Goal: Information Seeking & Learning: Find specific fact

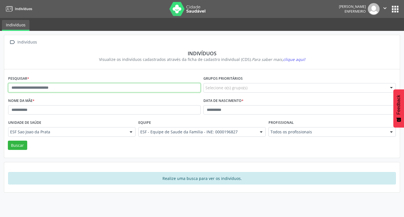
click at [24, 86] on input "text" at bounding box center [104, 88] width 192 height 10
paste input "**********"
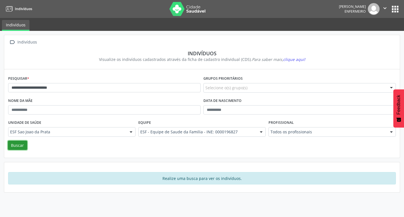
click at [22, 146] on button "Buscar" at bounding box center [17, 146] width 19 height 10
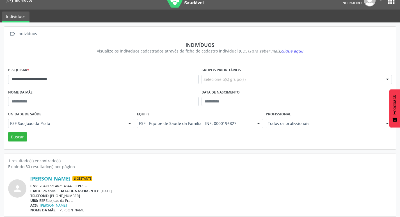
scroll to position [12, 0]
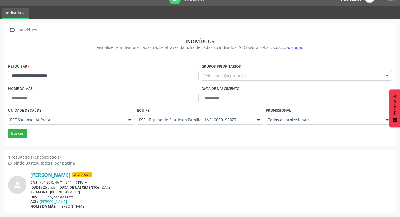
drag, startPoint x: 102, startPoint y: 187, endPoint x: 121, endPoint y: 187, distance: 19.4
click at [121, 187] on div "IDADE: 26 anos DATA DE NASCIMENTO: [DEMOGRAPHIC_DATA]" at bounding box center [210, 187] width 361 height 5
copy span "[DATE]"
drag, startPoint x: 12, startPoint y: 76, endPoint x: 80, endPoint y: 75, distance: 68.2
click at [80, 75] on input "**********" at bounding box center [103, 76] width 191 height 10
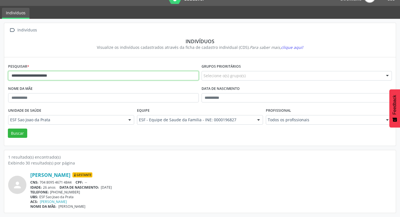
paste input "text"
type input "**********"
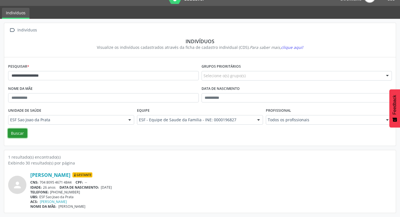
click at [17, 132] on button "Buscar" at bounding box center [17, 134] width 19 height 10
drag, startPoint x: 102, startPoint y: 188, endPoint x: 126, endPoint y: 187, distance: 24.2
click at [126, 187] on div "IDADE: 44 anos DATA DE NASCIMENTO: [DEMOGRAPHIC_DATA]" at bounding box center [210, 187] width 361 height 5
copy span "[DATE]"
drag, startPoint x: 94, startPoint y: 209, endPoint x: 59, endPoint y: 165, distance: 55.7
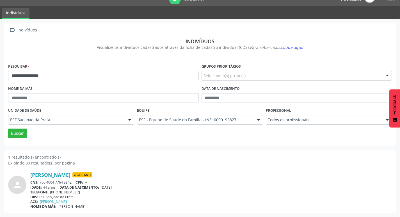
click at [59, 165] on div "1 resultado(s) encontrado(s) Exibindo 30 resultado(s) por página person [PERSON…" at bounding box center [200, 181] width 384 height 55
copy div "página person [PERSON_NAME] Gestante CNS: 700 4004 7764 3842 CPF: -- IDADE: 44 …"
click at [122, 200] on div "ACS: [PERSON_NAME]" at bounding box center [210, 201] width 361 height 5
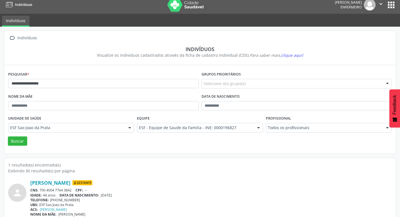
scroll to position [0, 0]
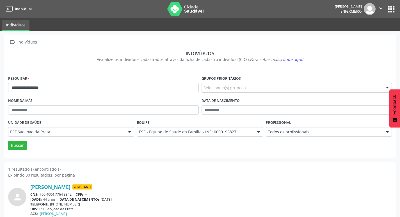
click at [388, 9] on button "apps" at bounding box center [391, 9] width 10 height 10
click at [369, 14] on img at bounding box center [370, 9] width 12 height 12
click at [369, 12] on img at bounding box center [370, 9] width 12 height 12
click at [389, 10] on button "apps" at bounding box center [391, 9] width 10 height 10
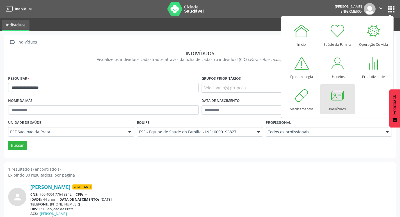
click at [175, 14] on img at bounding box center [185, 9] width 36 height 14
